Goal: Information Seeking & Learning: Understand process/instructions

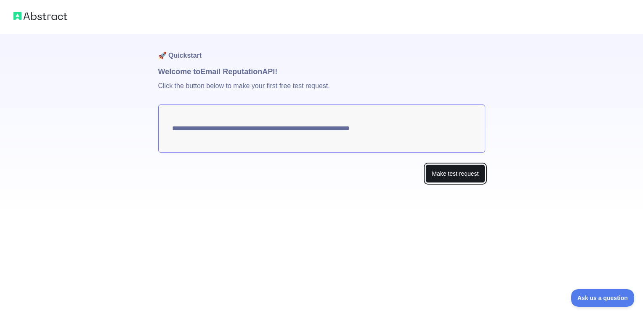
click at [443, 174] on button "Make test request" at bounding box center [455, 173] width 59 height 19
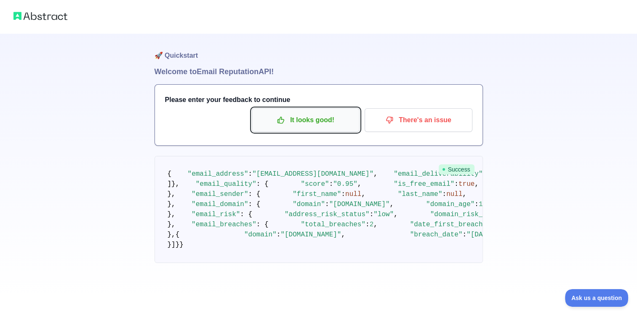
click at [300, 124] on p "It looks good!" at bounding box center [305, 120] width 95 height 14
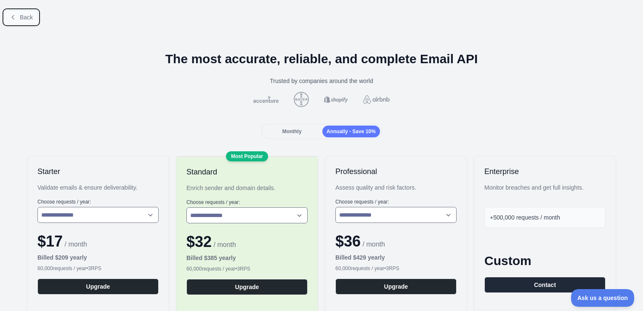
click at [14, 13] on button "Back" at bounding box center [21, 17] width 34 height 14
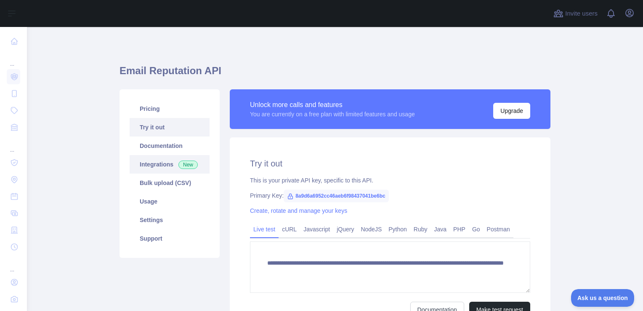
click at [179, 162] on span "New" at bounding box center [188, 164] width 19 height 8
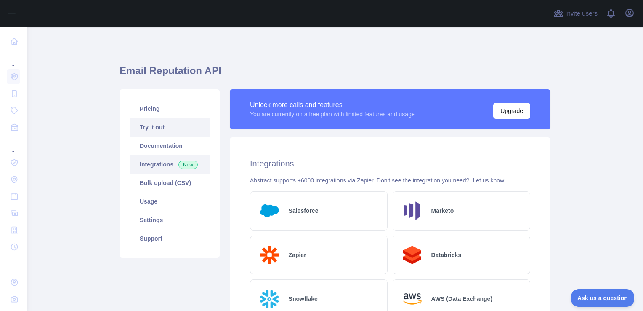
click at [175, 125] on link "Try it out" at bounding box center [170, 127] width 80 height 19
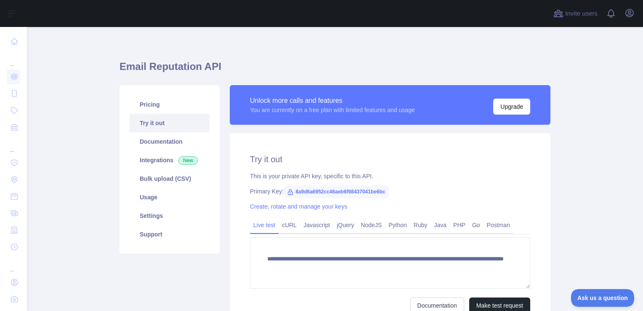
scroll to position [88, 0]
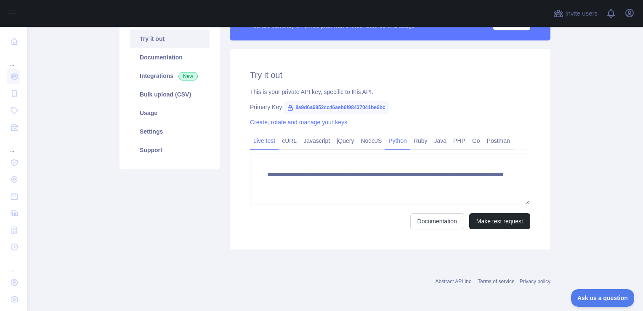
click at [390, 141] on link "Python" at bounding box center [397, 140] width 25 height 13
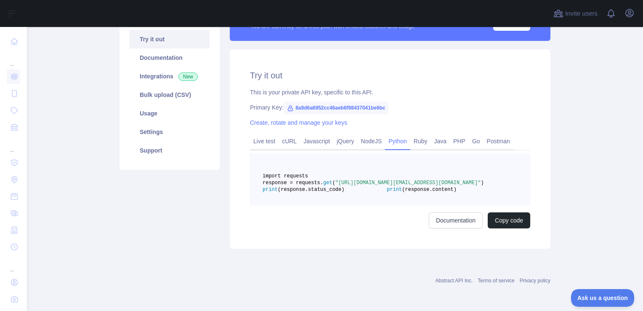
click at [390, 203] on pre "import requests response = requests. get ( "[URL][DOMAIN_NAME][EMAIL_ADDRESS][D…" at bounding box center [390, 179] width 280 height 52
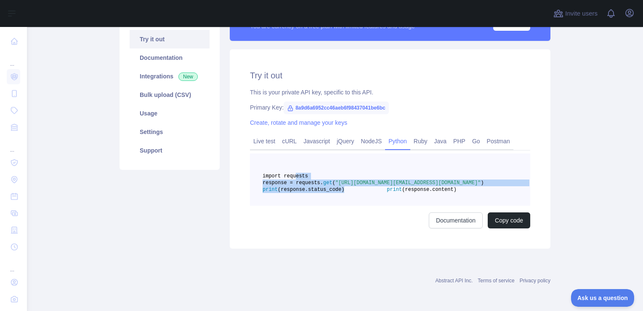
drag, startPoint x: 390, startPoint y: 203, endPoint x: 290, endPoint y: 174, distance: 104.6
click at [290, 174] on pre "import requests response = requests. get ( "[URL][DOMAIN_NAME][EMAIL_ADDRESS][D…" at bounding box center [390, 179] width 280 height 52
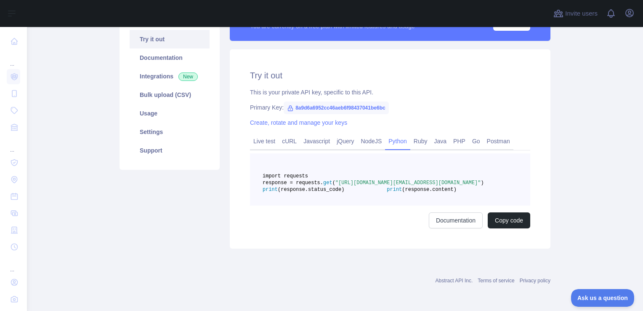
drag, startPoint x: 290, startPoint y: 174, endPoint x: 363, endPoint y: 213, distance: 82.9
click at [363, 206] on pre "import requests response = requests. get ( "[URL][DOMAIN_NAME][EMAIL_ADDRESS][D…" at bounding box center [390, 179] width 280 height 52
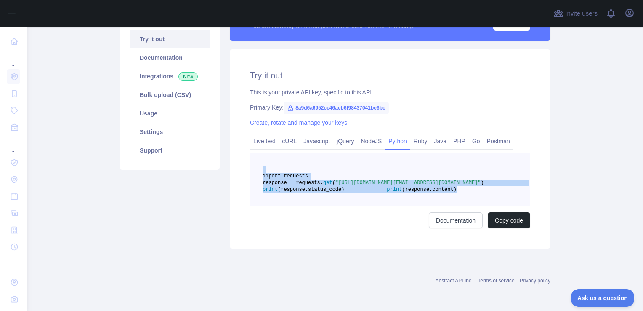
drag, startPoint x: 363, startPoint y: 210, endPoint x: 241, endPoint y: 167, distance: 129.3
click at [241, 167] on div "Try it out This is your private API key, specific to this API. Primary Key: 8a9…" at bounding box center [390, 148] width 321 height 199
copy code "import requests response = requests. get ( "[URL][DOMAIN_NAME][EMAIL_ADDRESS][D…"
